Goal: Task Accomplishment & Management: Manage account settings

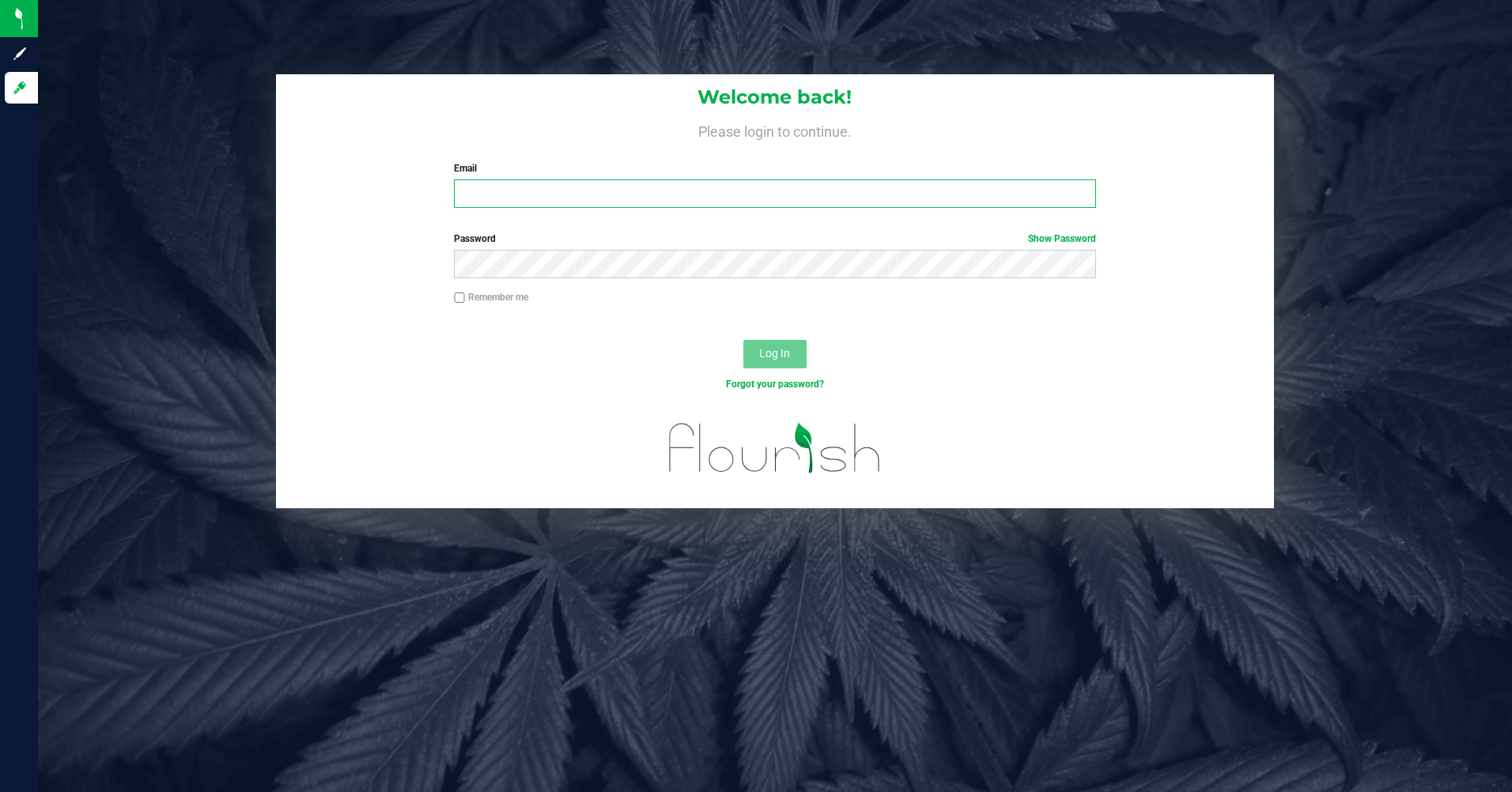
type input "pablo.peinado@vantagepointdistro.com"
click at [494, 297] on label "Remember me" at bounding box center [491, 297] width 74 height 15
click at [465, 297] on input "Remember me" at bounding box center [460, 298] width 11 height 11
checkbox input "true"
click at [771, 350] on span "Log In" at bounding box center [775, 354] width 31 height 13
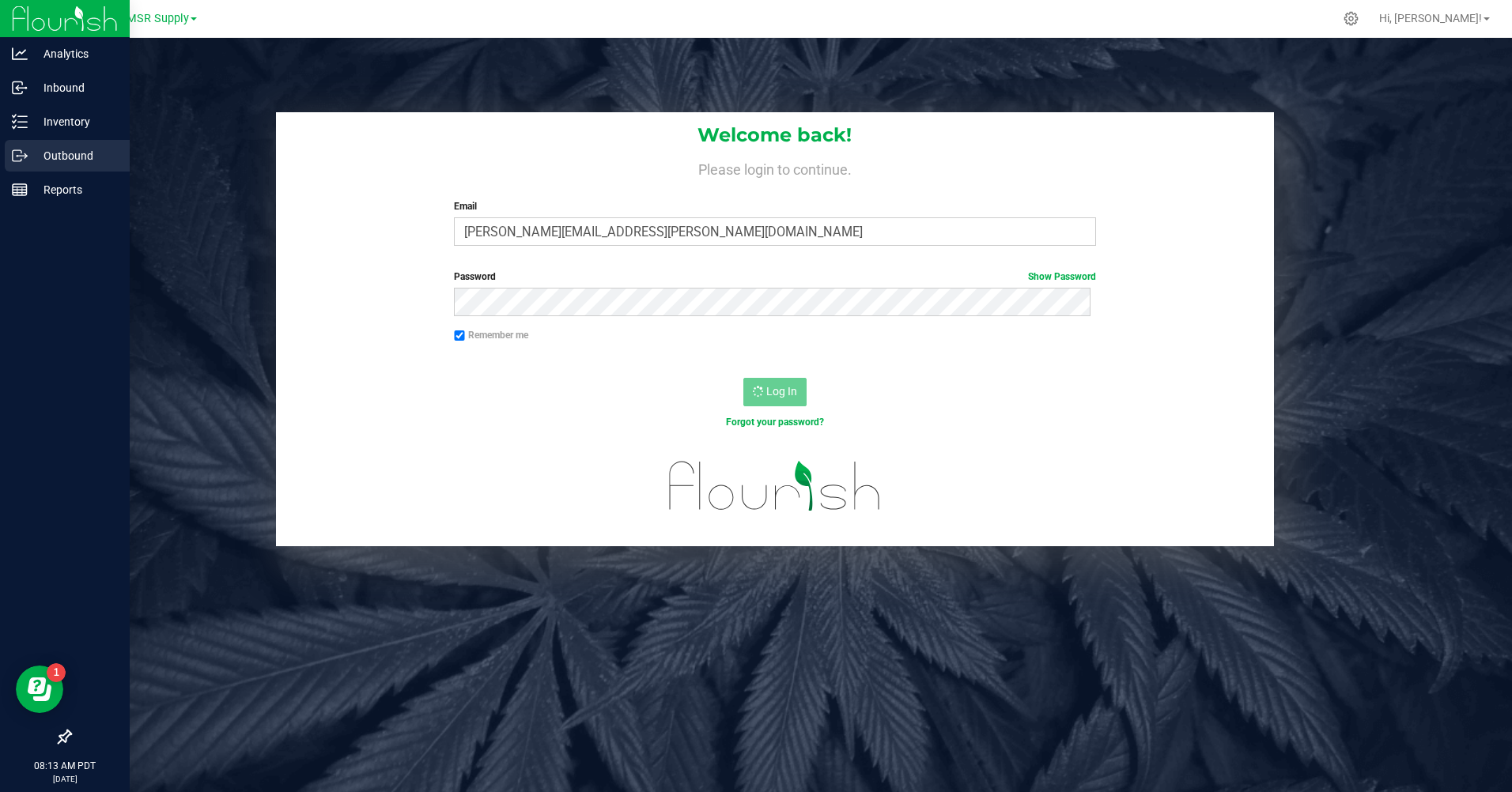
click at [70, 156] on p "Outbound" at bounding box center [74, 155] width 95 height 19
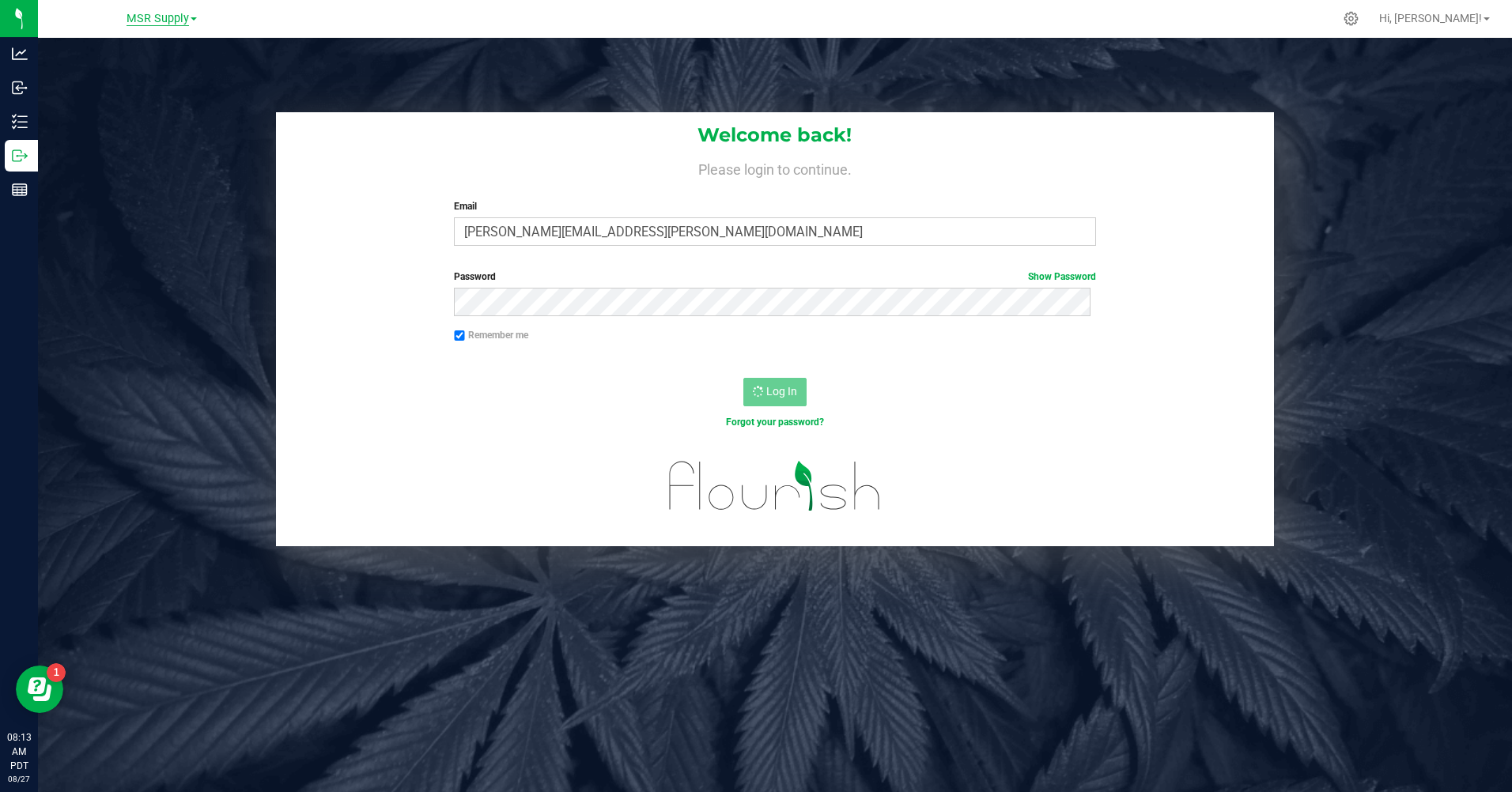
click at [155, 13] on span "MSR Supply" at bounding box center [157, 19] width 62 height 15
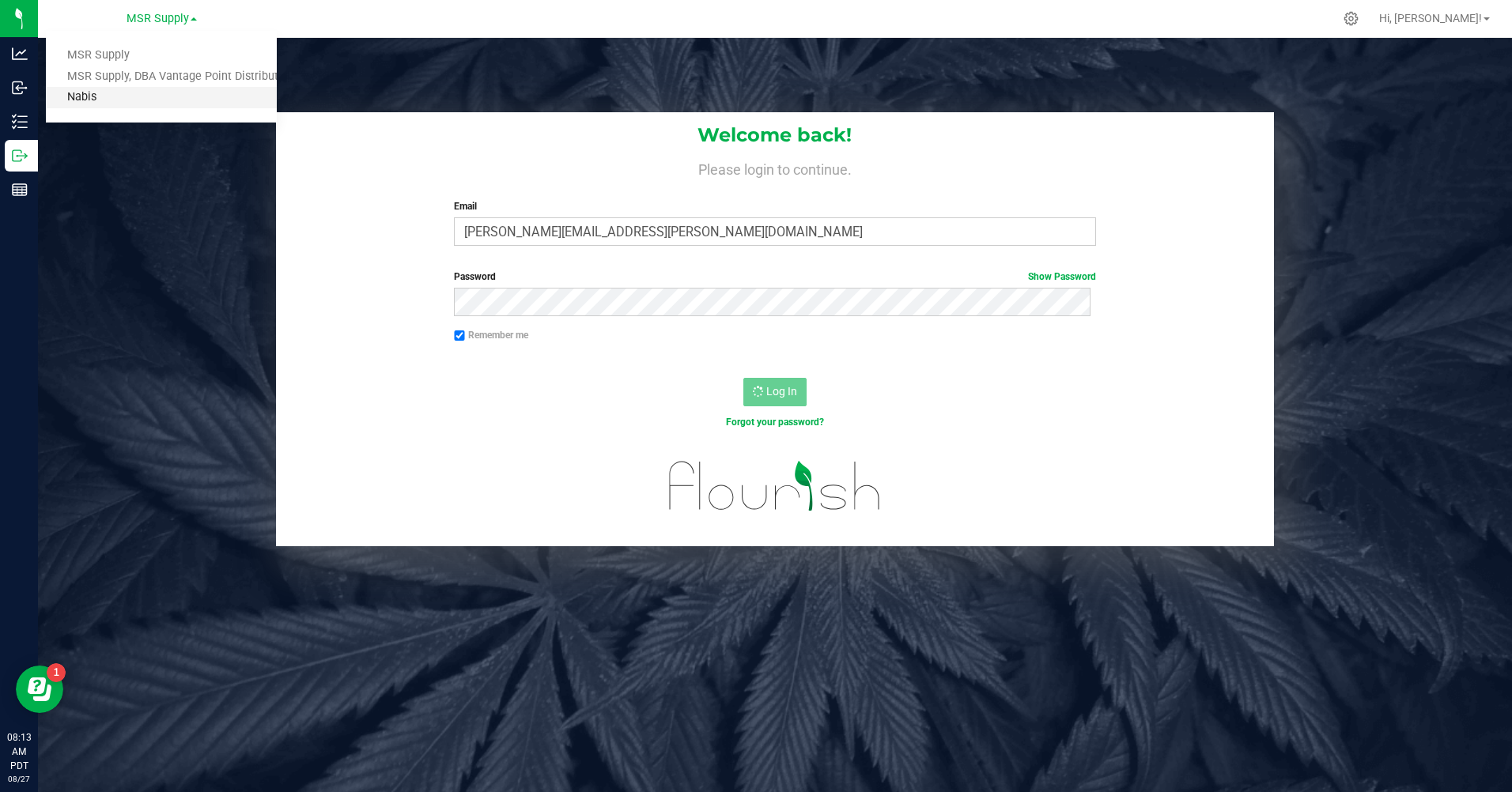
click at [105, 103] on link "Nabis" at bounding box center [161, 97] width 231 height 21
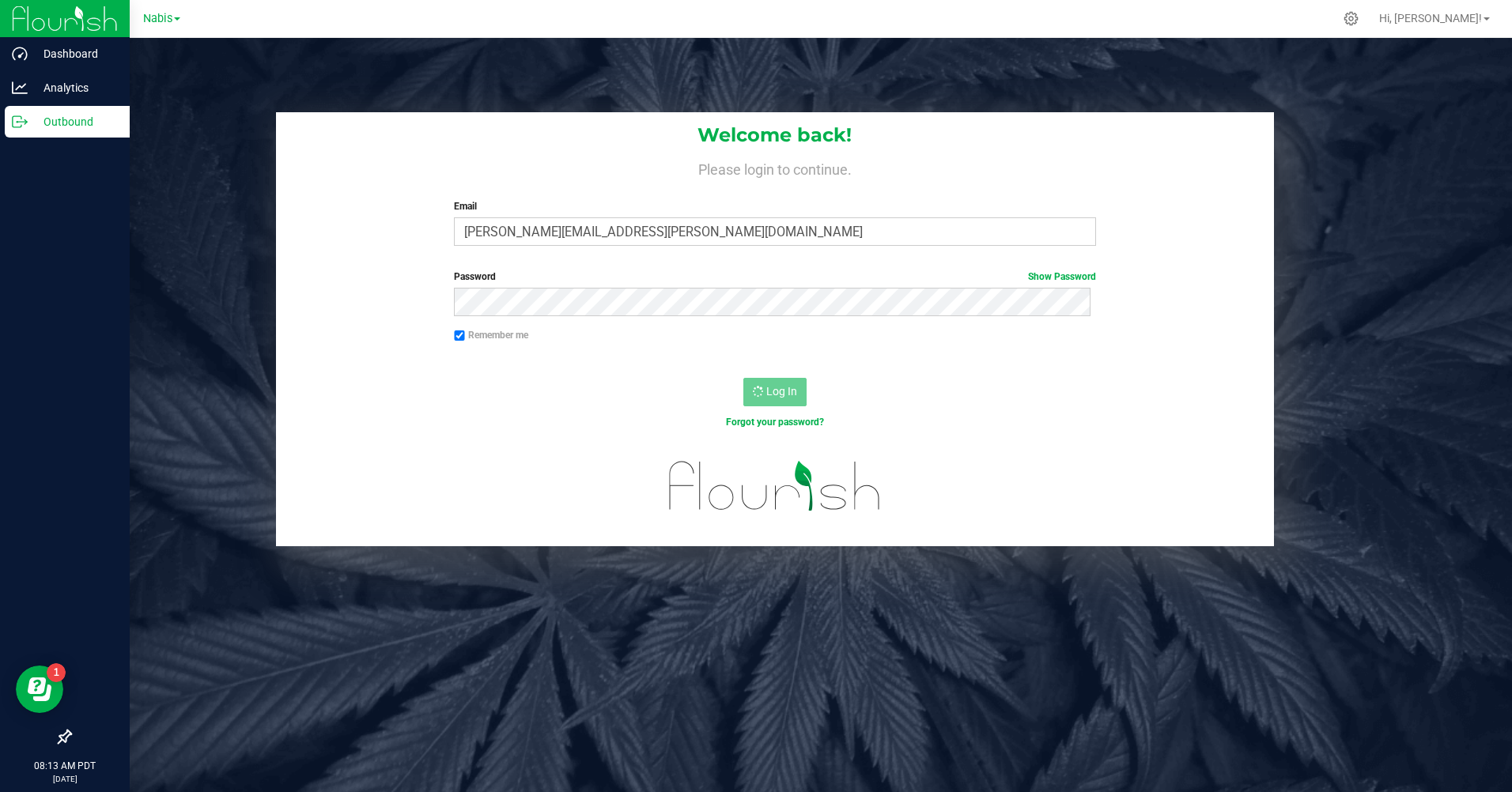
click at [76, 119] on p "Outbound" at bounding box center [74, 121] width 95 height 19
drag, startPoint x: 76, startPoint y: 119, endPoint x: 65, endPoint y: 120, distance: 11.0
click at [65, 120] on p "Outbound" at bounding box center [74, 121] width 95 height 19
click at [60, 119] on p "Outbound" at bounding box center [74, 121] width 95 height 19
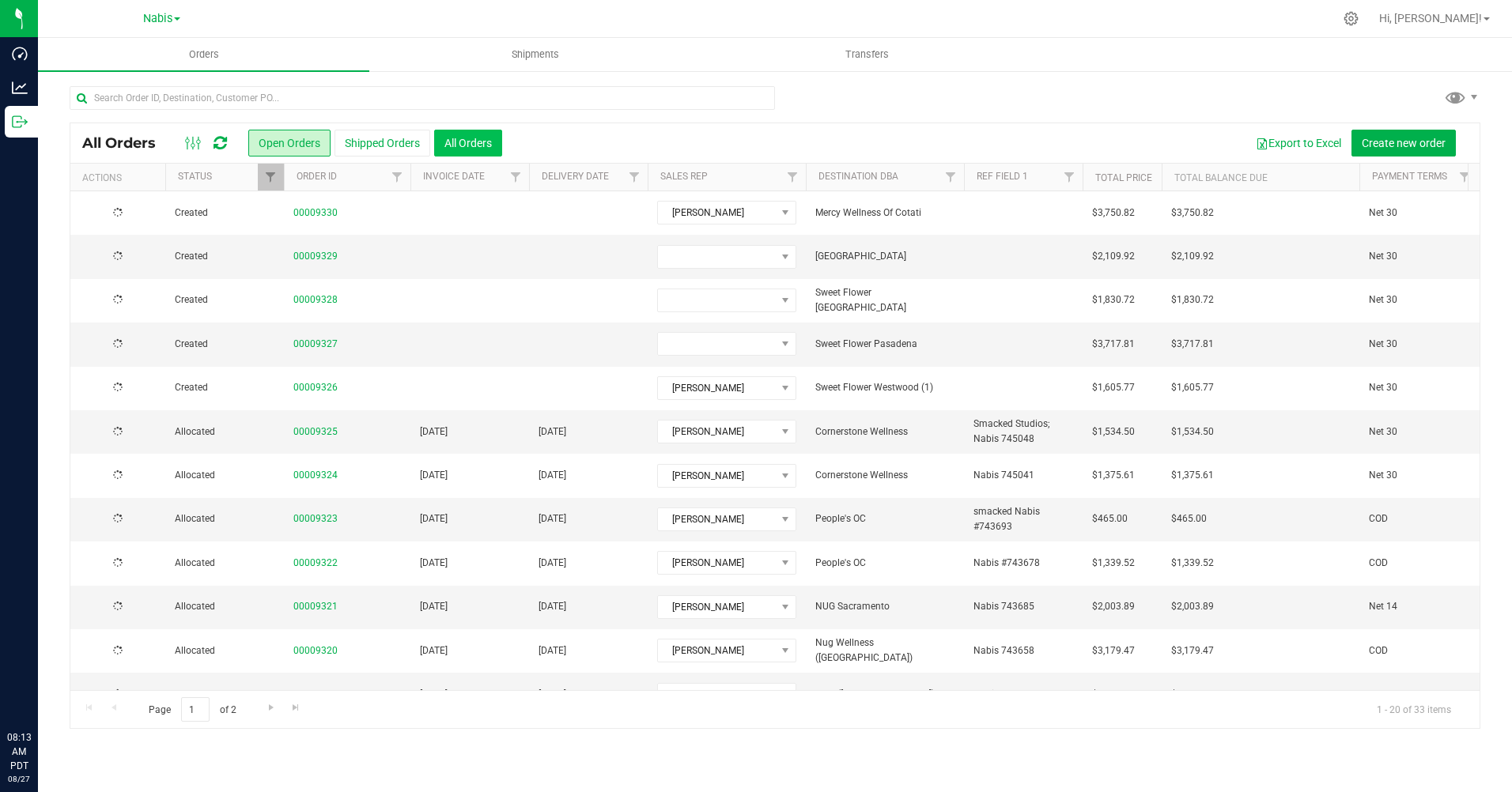
click at [448, 138] on button "All Orders" at bounding box center [468, 142] width 68 height 27
